Goal: Navigation & Orientation: Find specific page/section

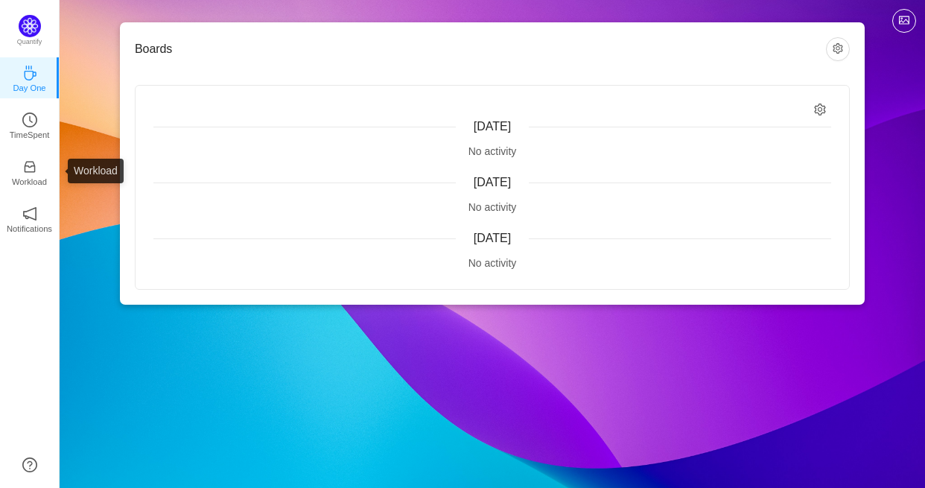
click at [22, 171] on link "Workload" at bounding box center [29, 171] width 15 height 15
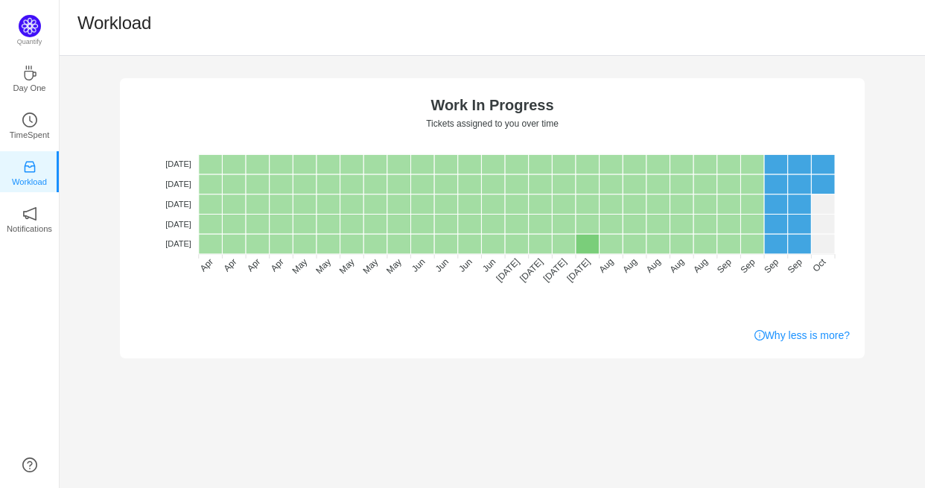
click at [28, 40] on p "Quantify" at bounding box center [29, 42] width 25 height 10
click at [28, 26] on img at bounding box center [30, 26] width 22 height 22
click at [25, 73] on icon "icon: coffee" at bounding box center [30, 73] width 12 height 15
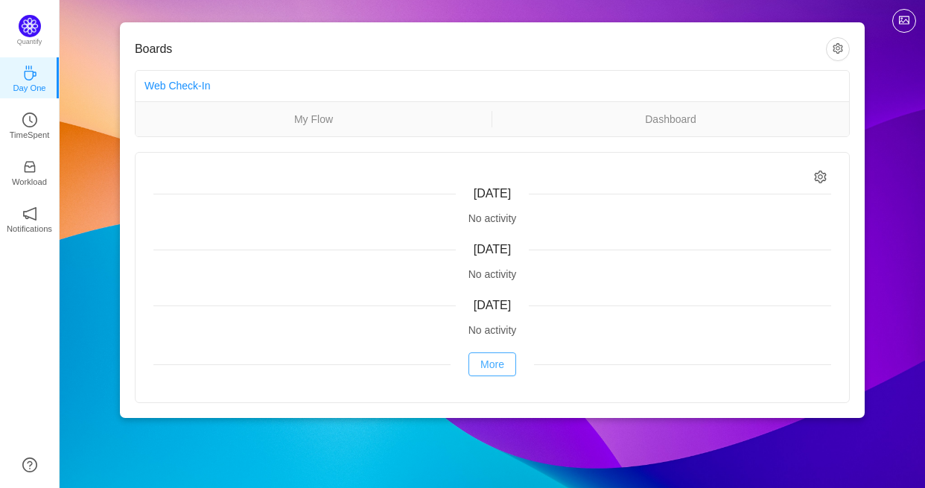
click at [490, 363] on button "More" at bounding box center [492, 364] width 48 height 24
